Goal: Find contact information: Find contact information

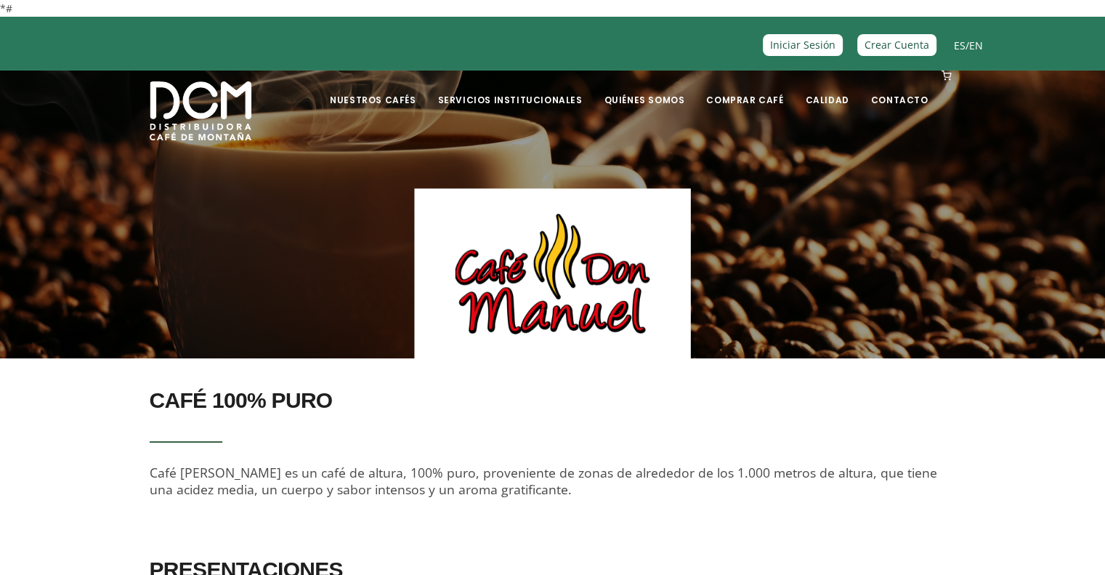
click at [131, 122] on div "Nuestros Cafés Café Segafredo" at bounding box center [552, 99] width 1105 height 58
click at [180, 107] on img at bounding box center [201, 110] width 102 height 59
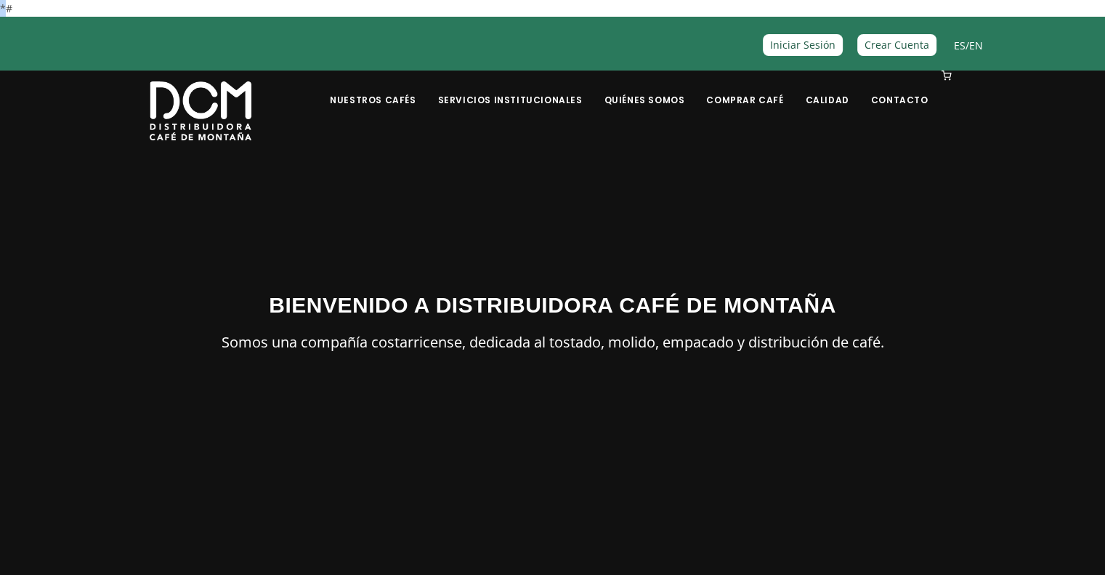
drag, startPoint x: 7, startPoint y: 8, endPoint x: 0, endPoint y: 7, distance: 7.4
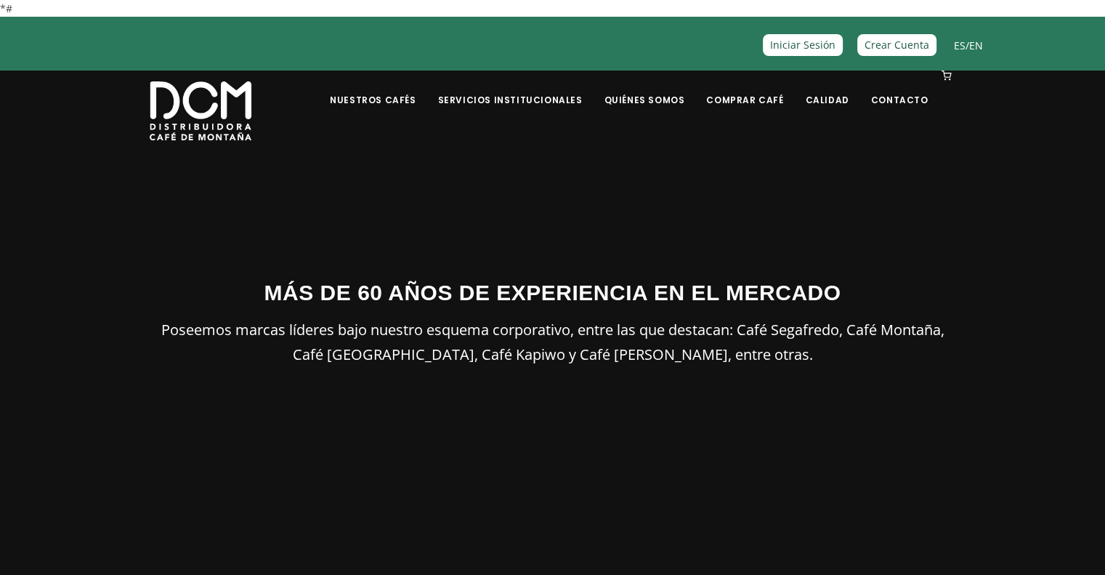
drag, startPoint x: 901, startPoint y: 466, endPoint x: 941, endPoint y: 37, distance: 431.2
click at [886, 102] on link "Contacto" at bounding box center [899, 89] width 75 height 34
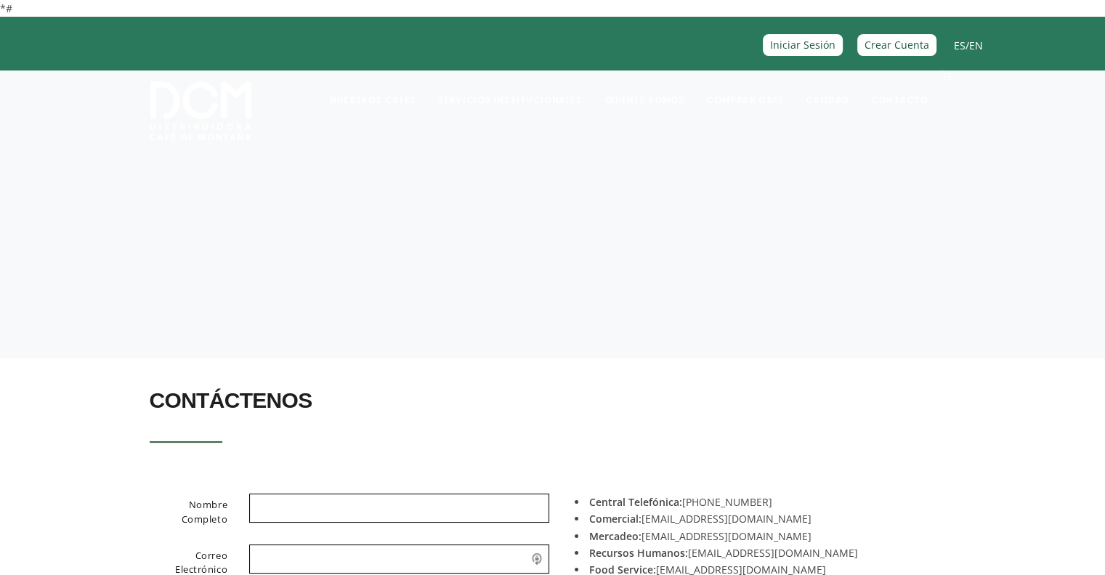
scroll to position [365, 0]
